Goal: Task Accomplishment & Management: Complete application form

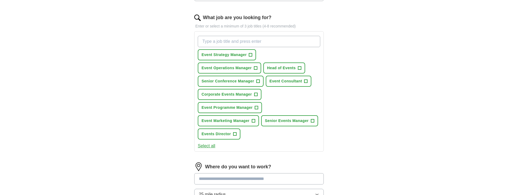
scroll to position [169, 0]
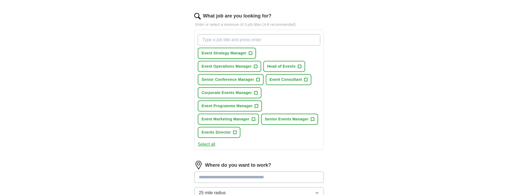
click at [313, 119] on span "+" at bounding box center [312, 119] width 3 height 4
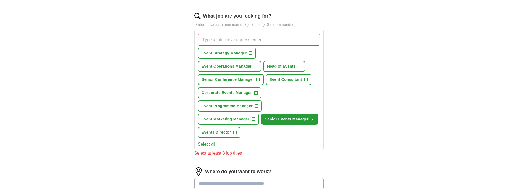
click at [257, 92] on span "+" at bounding box center [255, 93] width 3 height 4
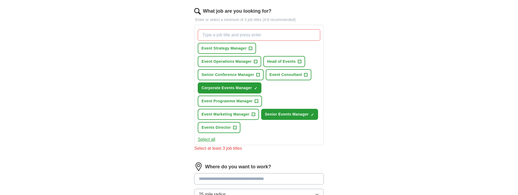
scroll to position [174, 0]
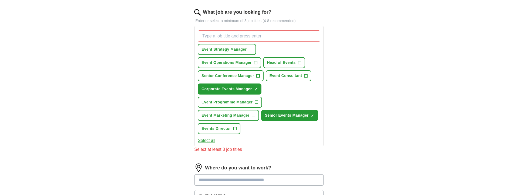
click at [251, 48] on span "+" at bounding box center [250, 49] width 3 height 4
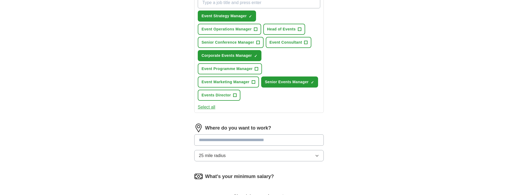
scroll to position [229, 0]
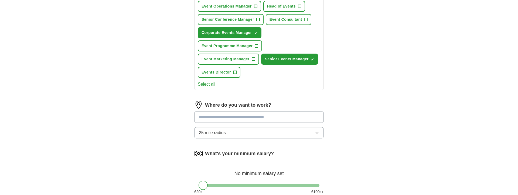
click at [239, 114] on input at bounding box center [258, 117] width 129 height 11
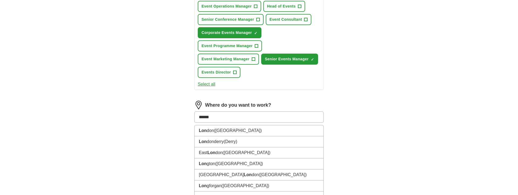
type input "******"
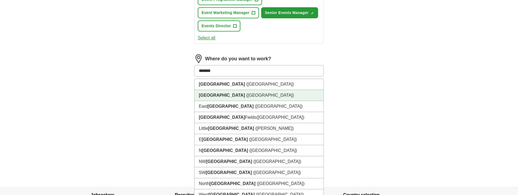
scroll to position [281, 0]
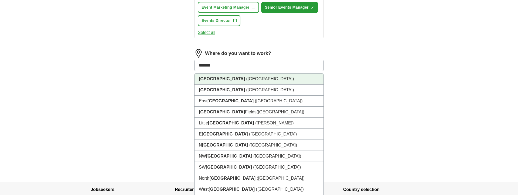
click at [246, 80] on span "([GEOGRAPHIC_DATA])" at bounding box center [270, 79] width 48 height 5
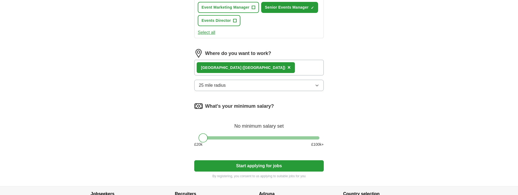
click at [316, 84] on icon "button" at bounding box center [317, 85] width 4 height 4
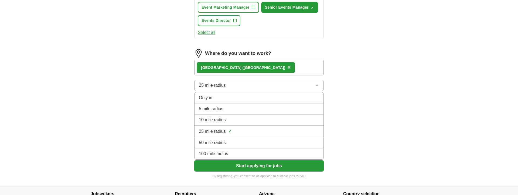
click at [267, 96] on div "Only in" at bounding box center [259, 98] width 120 height 6
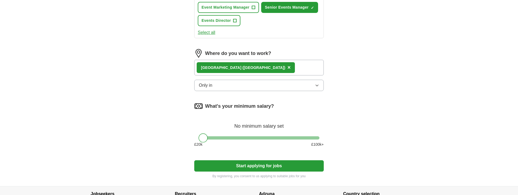
scroll to position [280, 0]
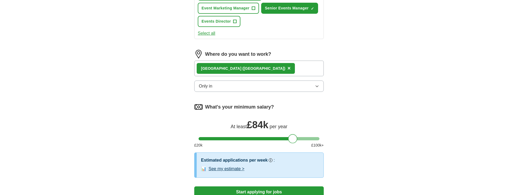
drag, startPoint x: 202, startPoint y: 138, endPoint x: 291, endPoint y: 140, distance: 89.0
click at [291, 140] on div at bounding box center [292, 138] width 9 height 9
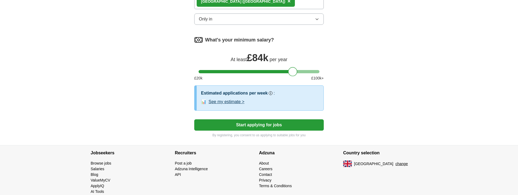
scroll to position [348, 0]
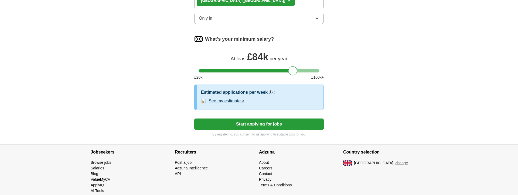
click at [257, 122] on button "Start applying for jobs" at bounding box center [258, 124] width 129 height 11
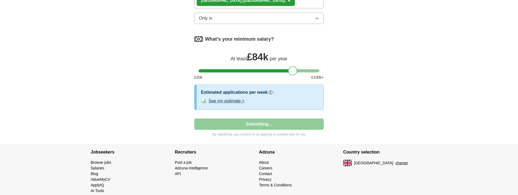
select select "**"
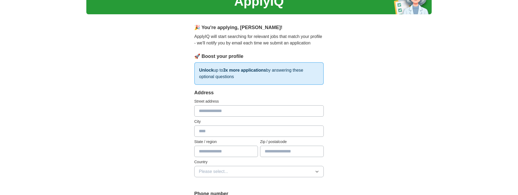
scroll to position [28, 0]
click at [316, 110] on input "text" at bounding box center [258, 110] width 129 height 11
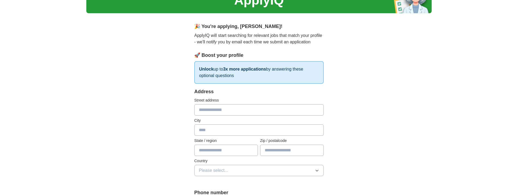
click at [317, 110] on input "text" at bounding box center [258, 109] width 129 height 11
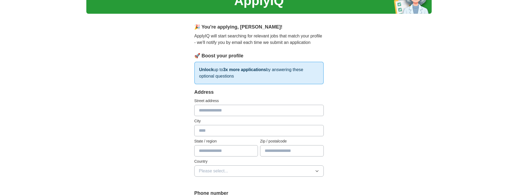
type input "**********"
type input "*********"
type input "******"
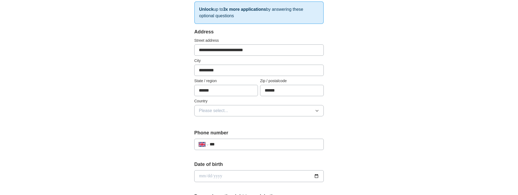
scroll to position [90, 0]
click at [240, 108] on button "Please select..." at bounding box center [258, 109] width 129 height 11
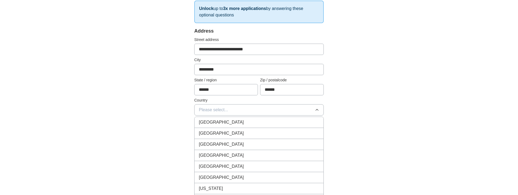
click at [228, 120] on span "[GEOGRAPHIC_DATA]" at bounding box center [221, 122] width 45 height 6
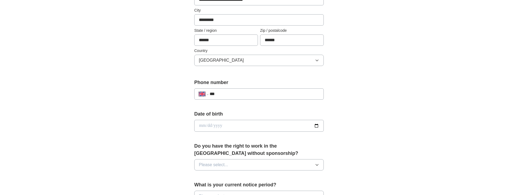
scroll to position [145, 0]
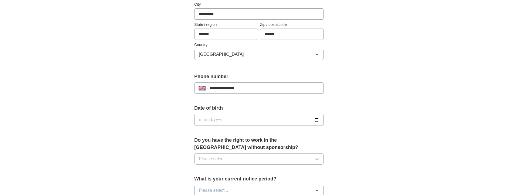
type input "**********"
click at [231, 118] on input "date" at bounding box center [258, 120] width 129 height 12
click at [339, 97] on div "**********" at bounding box center [259, 127] width 173 height 453
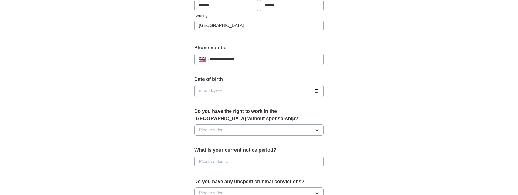
scroll to position [176, 0]
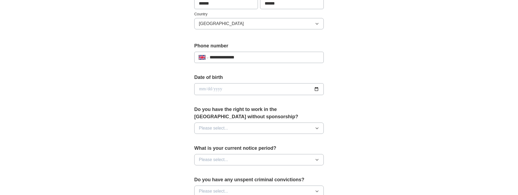
click at [316, 128] on icon "button" at bounding box center [317, 128] width 4 height 4
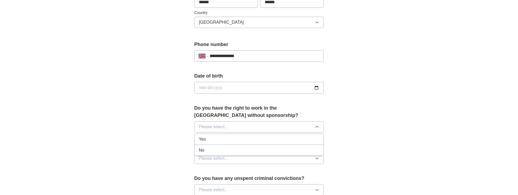
click at [202, 137] on span "Yes" at bounding box center [202, 139] width 7 height 6
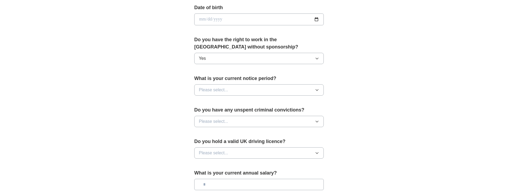
scroll to position [248, 0]
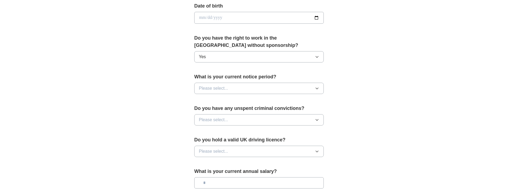
click at [318, 89] on icon "button" at bounding box center [317, 88] width 4 height 4
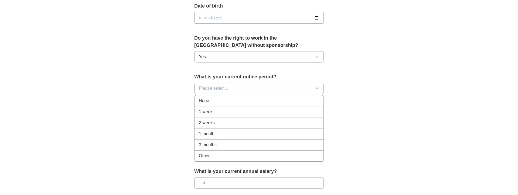
click at [233, 100] on div "None" at bounding box center [259, 101] width 120 height 6
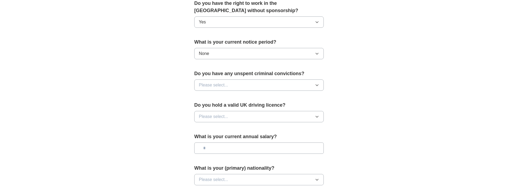
scroll to position [282, 0]
click at [317, 85] on icon "button" at bounding box center [316, 85] width 2 height 1
click at [232, 108] on div "No" at bounding box center [259, 108] width 120 height 6
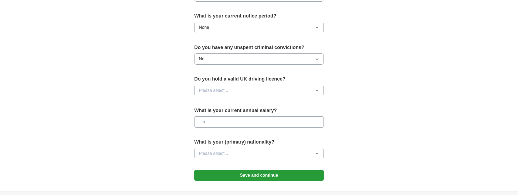
scroll to position [311, 0]
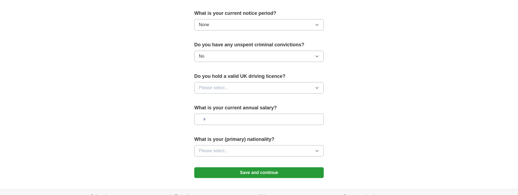
click at [315, 87] on icon "button" at bounding box center [317, 88] width 4 height 4
click at [225, 102] on div "Yes" at bounding box center [259, 100] width 120 height 6
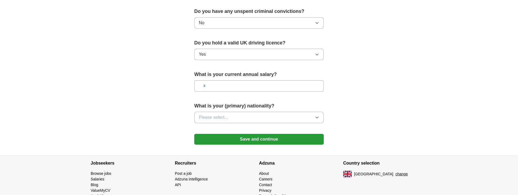
scroll to position [345, 0]
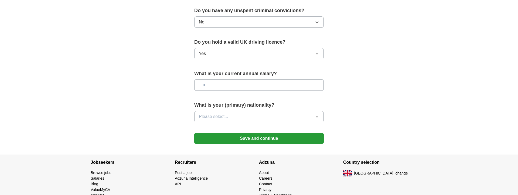
drag, startPoint x: 252, startPoint y: 87, endPoint x: 263, endPoint y: 85, distance: 12.1
click at [252, 87] on input "text" at bounding box center [258, 85] width 129 height 11
type input "*******"
click at [318, 116] on icon "button" at bounding box center [317, 117] width 4 height 4
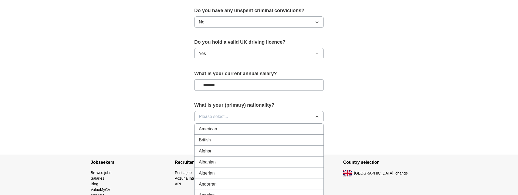
click at [241, 139] on div "British" at bounding box center [259, 140] width 120 height 6
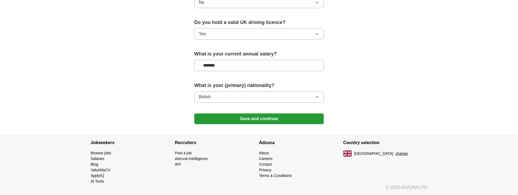
scroll to position [366, 0]
click at [256, 116] on button "Save and continue" at bounding box center [258, 119] width 129 height 11
